Goal: Task Accomplishment & Management: Use online tool/utility

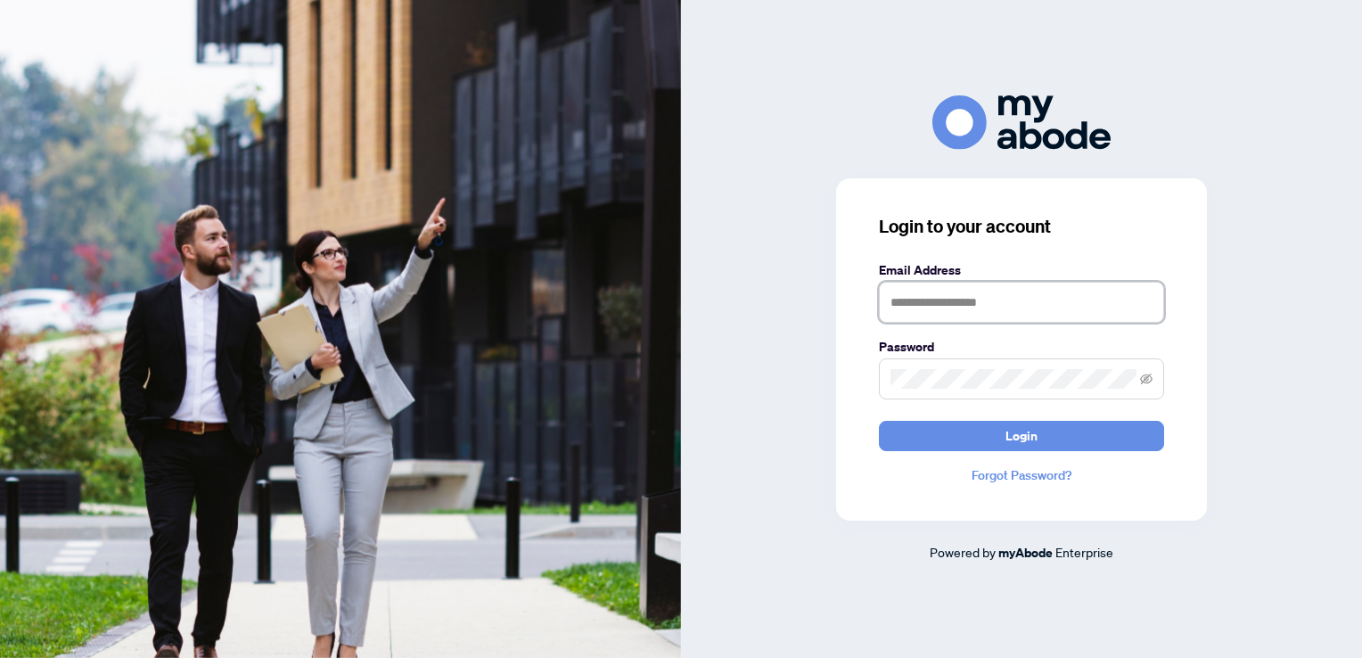
click at [1055, 298] on input "text" at bounding box center [1021, 302] width 285 height 41
type input "**********"
click at [1024, 367] on span at bounding box center [1021, 378] width 285 height 41
click at [879, 421] on button "Login" at bounding box center [1021, 436] width 285 height 30
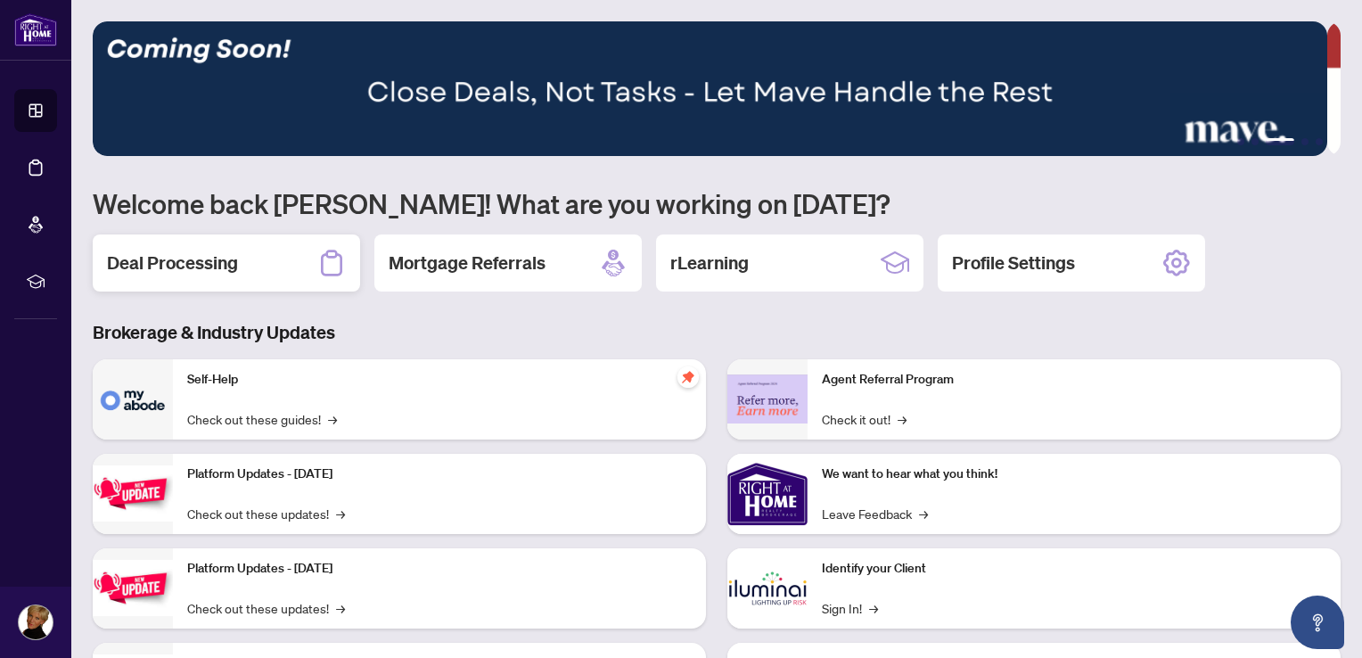
click at [285, 255] on div "Deal Processing" at bounding box center [226, 262] width 267 height 57
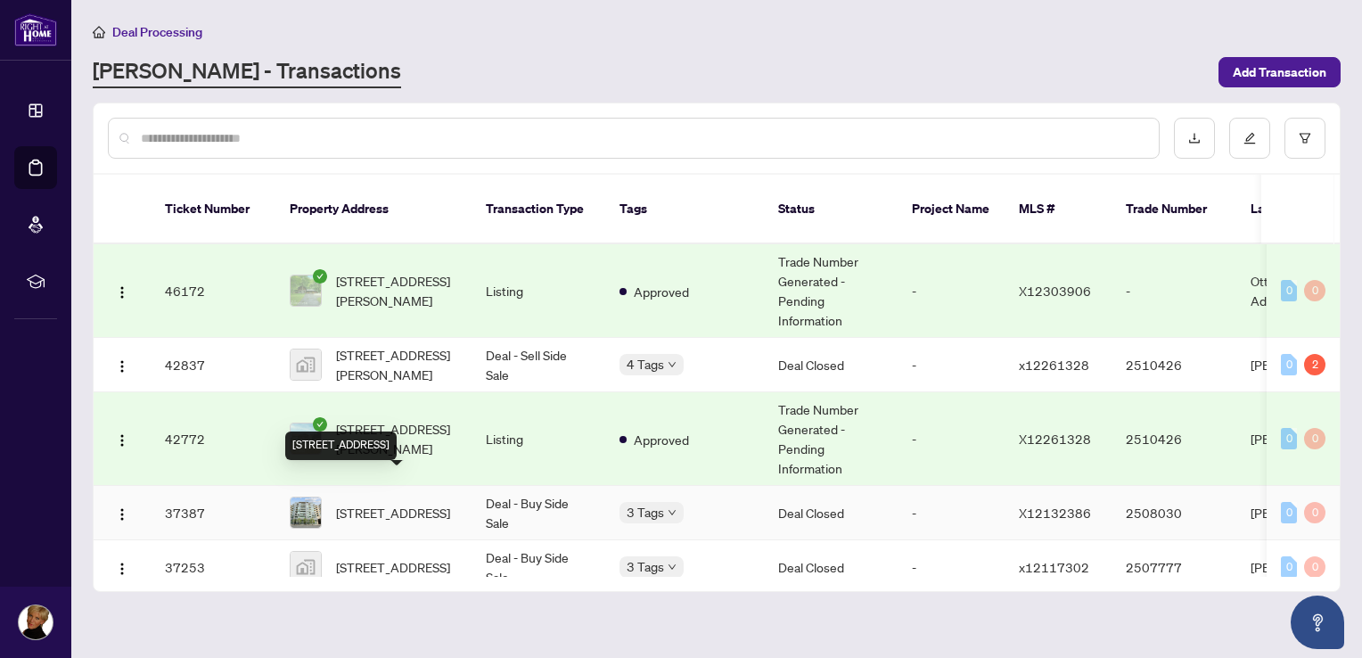
click at [417, 503] on span "601-98 Richmond Rd, Ottawa, Ontario K1Z 0B2, Canada" at bounding box center [393, 513] width 114 height 20
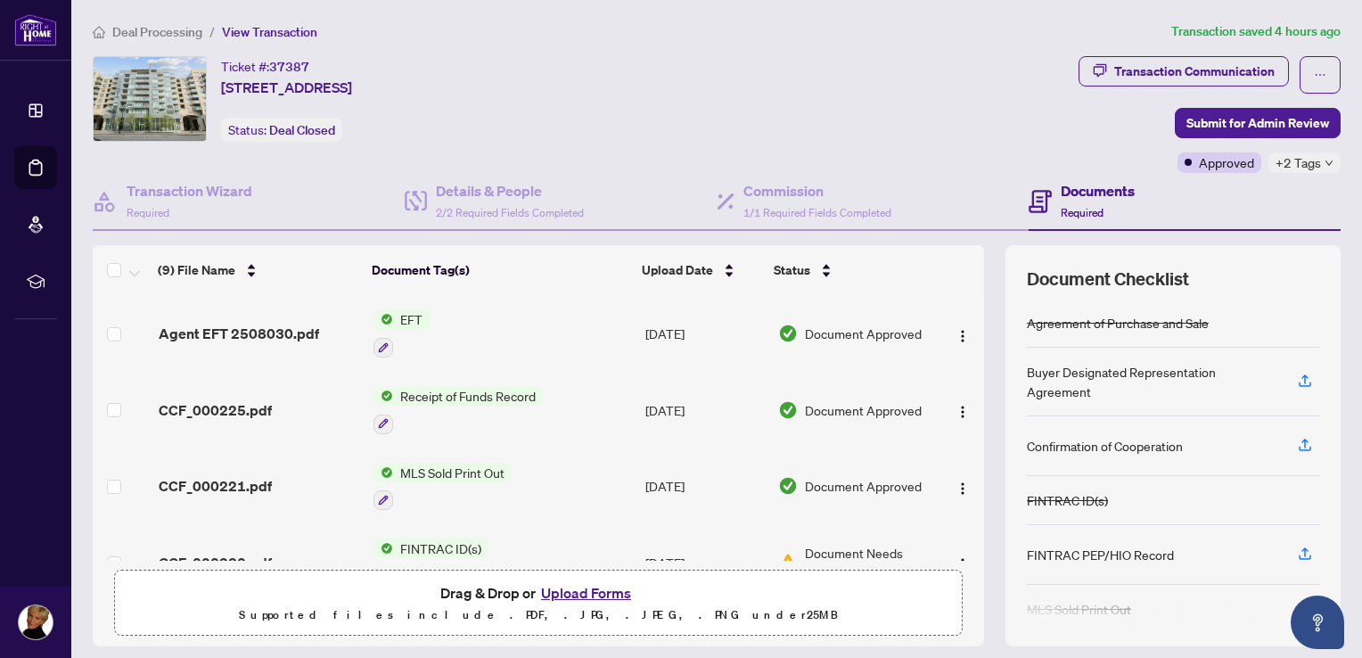
click at [398, 314] on span "EFT" at bounding box center [411, 319] width 37 height 20
click at [275, 332] on span "Agent EFT 2508030.pdf" at bounding box center [239, 333] width 160 height 21
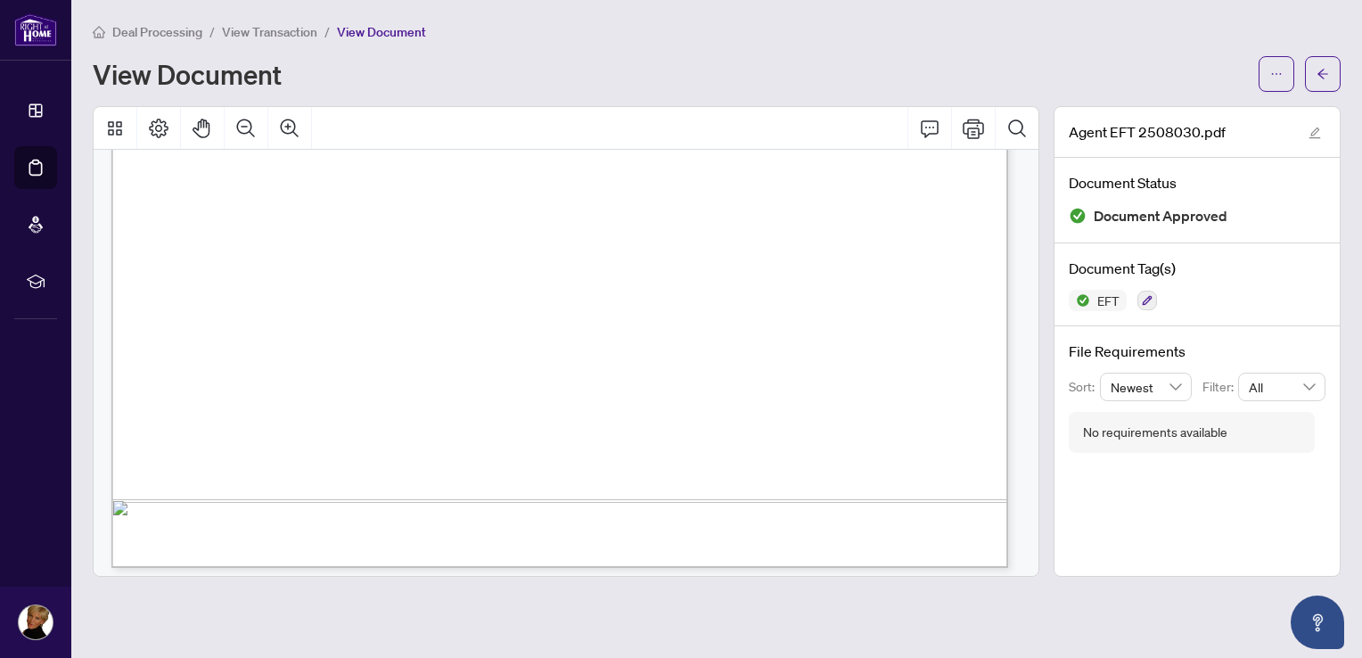
scroll to position [768, 0]
